Goal: Find specific page/section: Find specific page/section

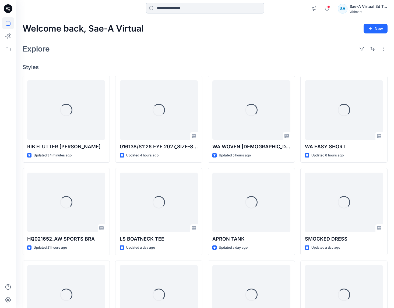
click at [193, 6] on input at bounding box center [205, 8] width 119 height 11
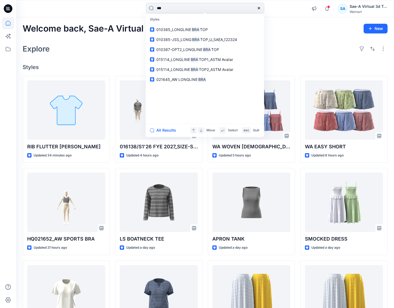
drag, startPoint x: 171, startPoint y: 9, endPoint x: 138, endPoint y: 8, distance: 32.4
click at [138, 8] on div "*** Styles 010385_LONGLINE BRA TOP 010385-JSS_LONG BRA TOP_U_SAEA_122324 010387…" at bounding box center [205, 9] width 189 height 12
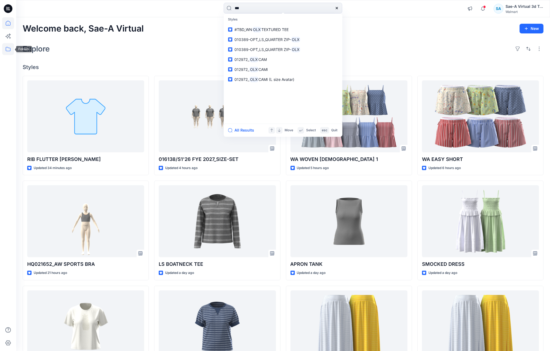
type input "***"
click at [9, 50] on icon at bounding box center [8, 49] width 12 height 12
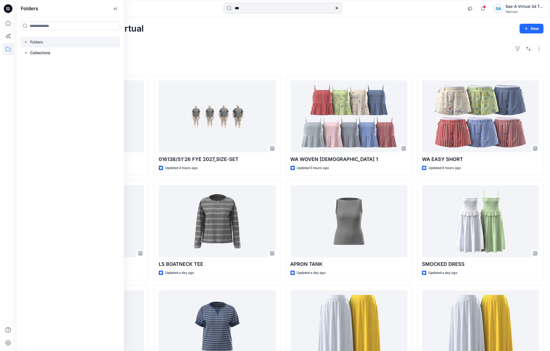
click at [25, 40] on icon "button" at bounding box center [26, 42] width 4 height 4
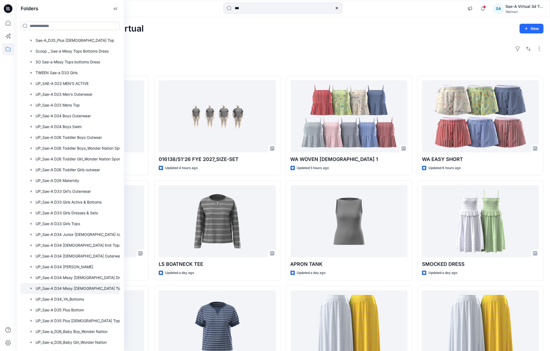
scroll to position [354, 0]
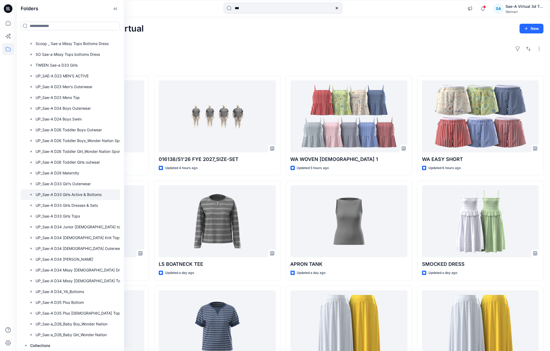
click at [75, 194] on div at bounding box center [76, 194] width 113 height 11
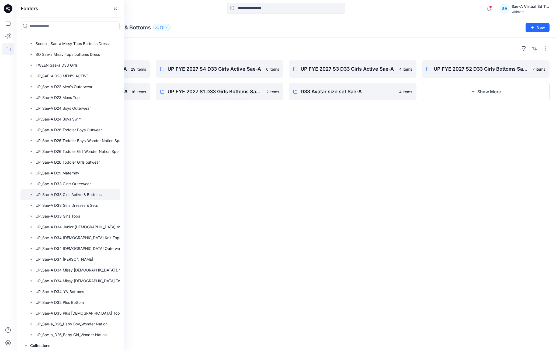
click at [231, 119] on div "Folders UP FYE 2027 S1 D33 Girls Active Sae-A 29 items UP FYE 2027 S2 D33 Girls…" at bounding box center [286, 194] width 540 height 313
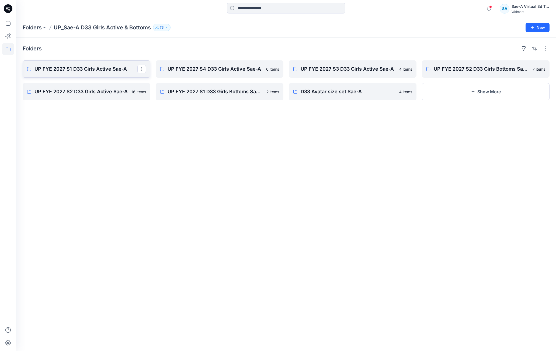
click at [96, 69] on p "UP FYE 2027 S1 D33 Girls Active Sae-A" at bounding box center [85, 69] width 103 height 8
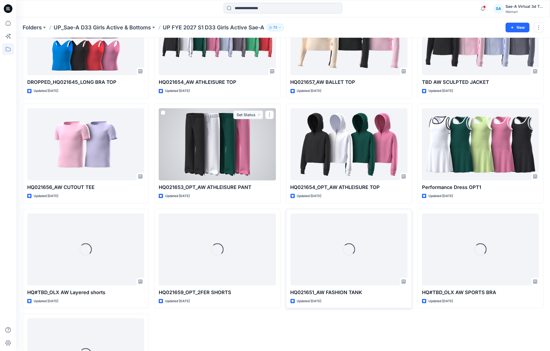
scroll to position [551, 0]
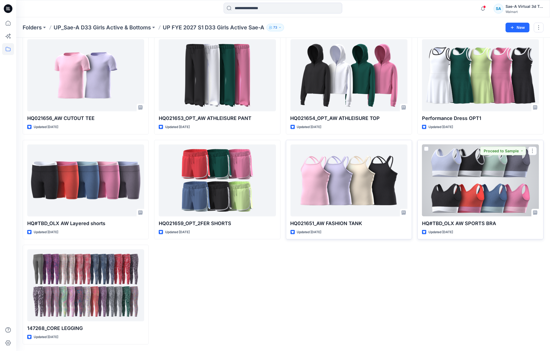
click at [400, 198] on div at bounding box center [480, 180] width 117 height 72
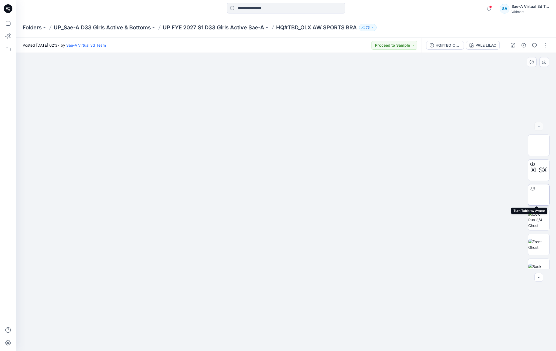
click at [400, 195] on img at bounding box center [539, 195] width 0 height 0
drag, startPoint x: 359, startPoint y: 336, endPoint x: 282, endPoint y: 339, distance: 77.7
click at [282, 307] on icon at bounding box center [286, 335] width 163 height 20
drag, startPoint x: 319, startPoint y: 341, endPoint x: 295, endPoint y: 347, distance: 25.3
click at [295, 307] on div at bounding box center [286, 337] width 162 height 27
